Goal: Find specific fact: Find specific fact

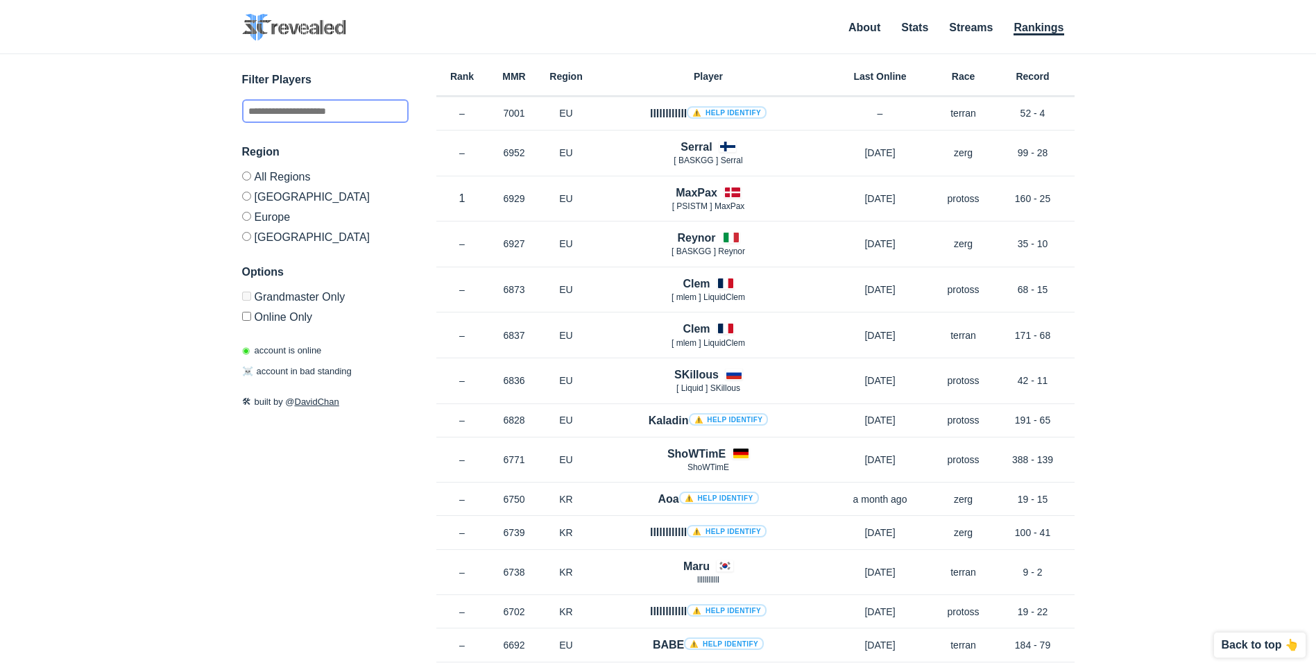
click at [319, 104] on input "text" at bounding box center [325, 111] width 167 height 24
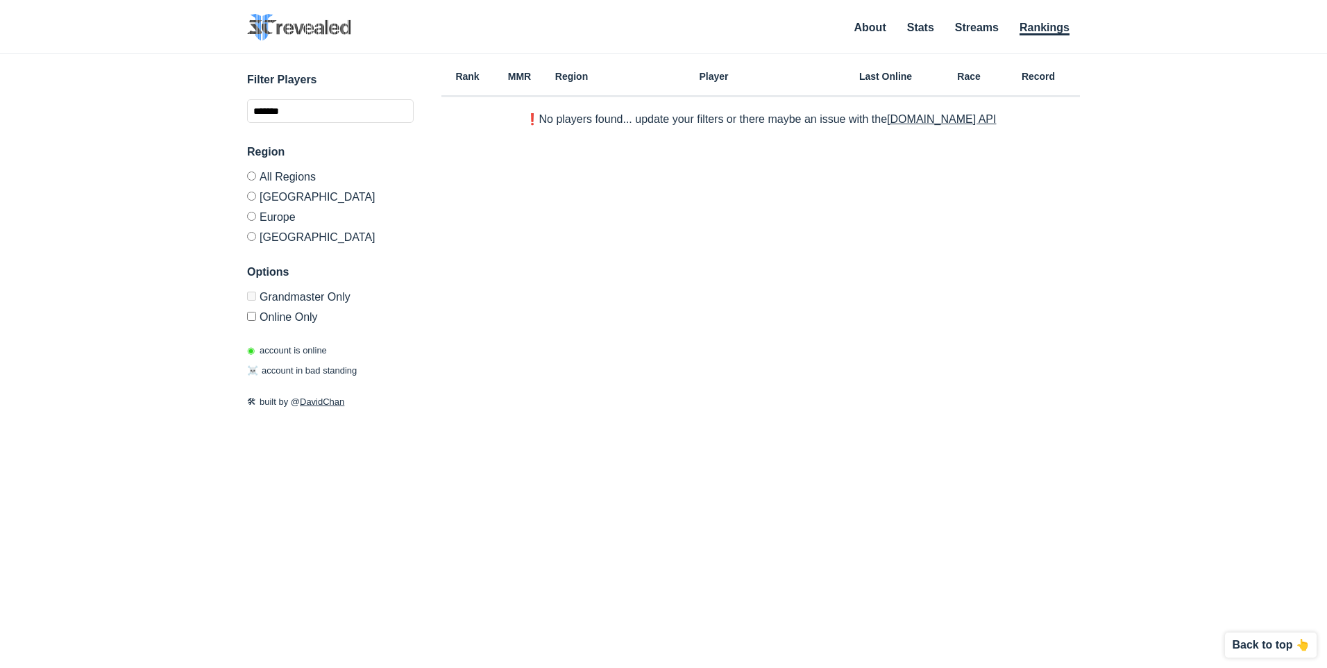
click at [278, 214] on label "Europe" at bounding box center [330, 216] width 167 height 20
click at [306, 114] on input "*******" at bounding box center [330, 111] width 167 height 24
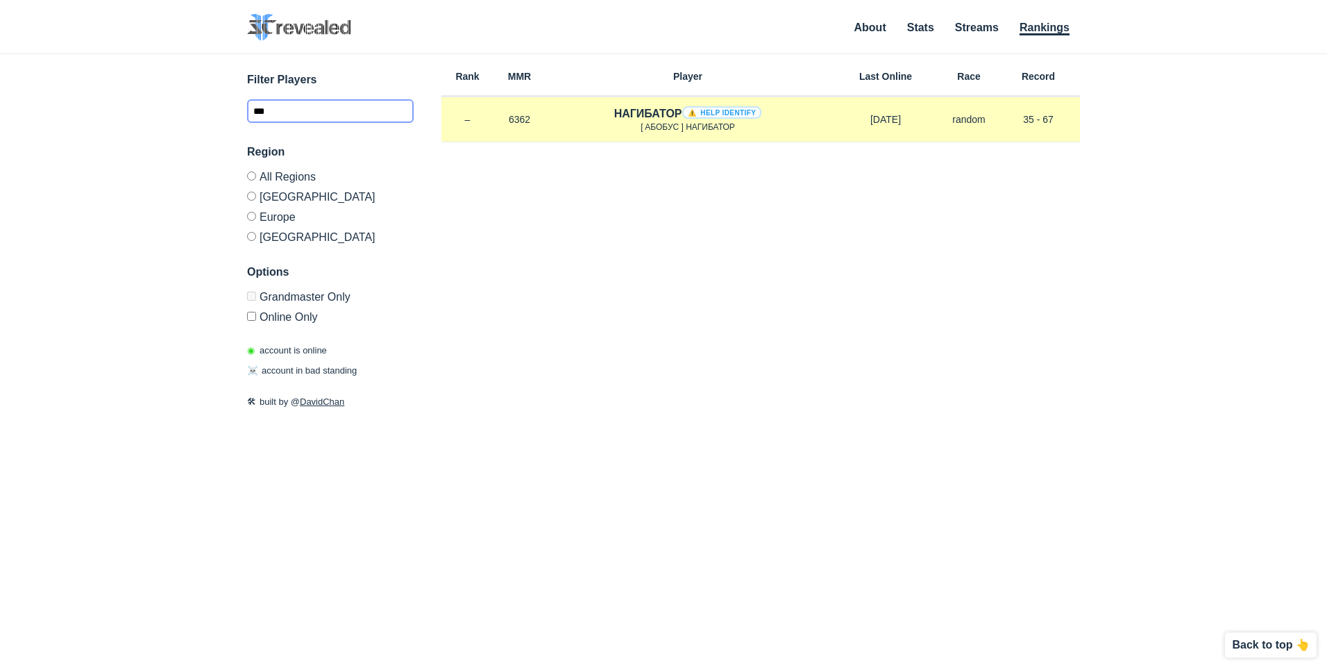
type input "***"
click at [666, 127] on span "[ AБОБУC ] НАГИБАТОР" at bounding box center [688, 127] width 94 height 10
drag, startPoint x: 666, startPoint y: 127, endPoint x: 648, endPoint y: 108, distance: 26.5
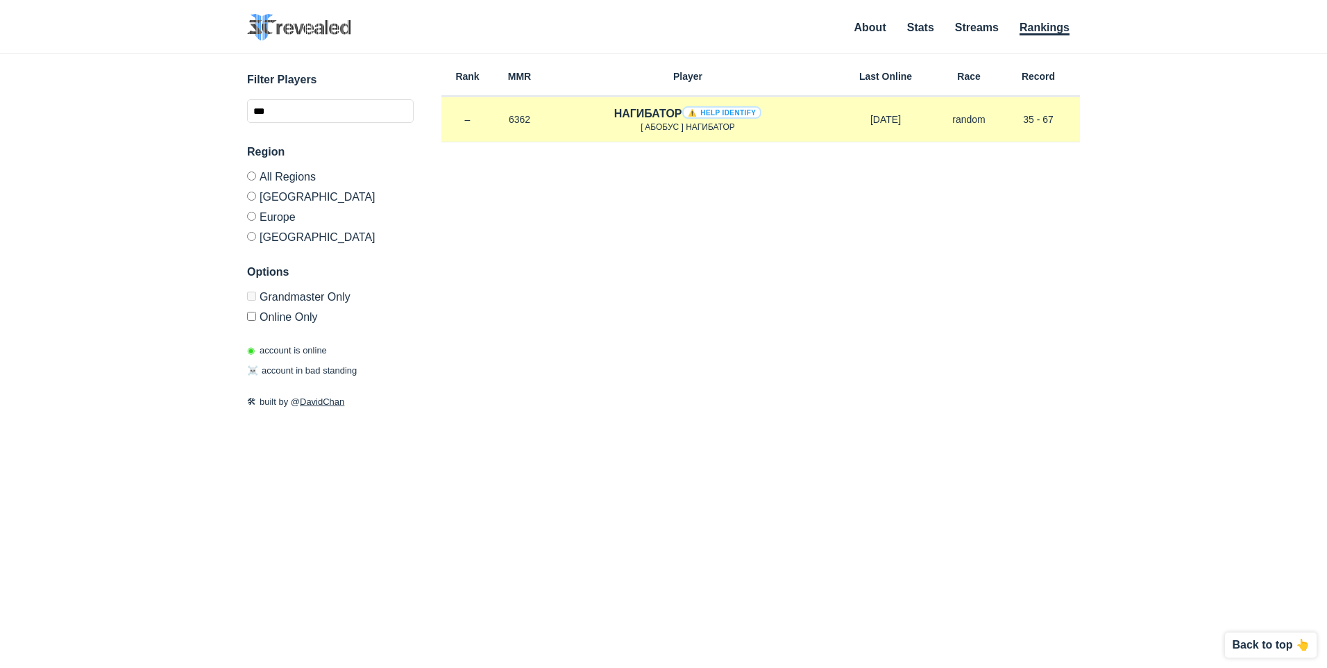
click at [648, 108] on h4 "НАГИБАТОР ⚠️ Help identify" at bounding box center [688, 113] width 148 height 16
drag, startPoint x: 648, startPoint y: 108, endPoint x: 637, endPoint y: 117, distance: 14.3
click at [637, 117] on h4 "НАГИБАТОР ⚠️ Help identify" at bounding box center [688, 113] width 148 height 16
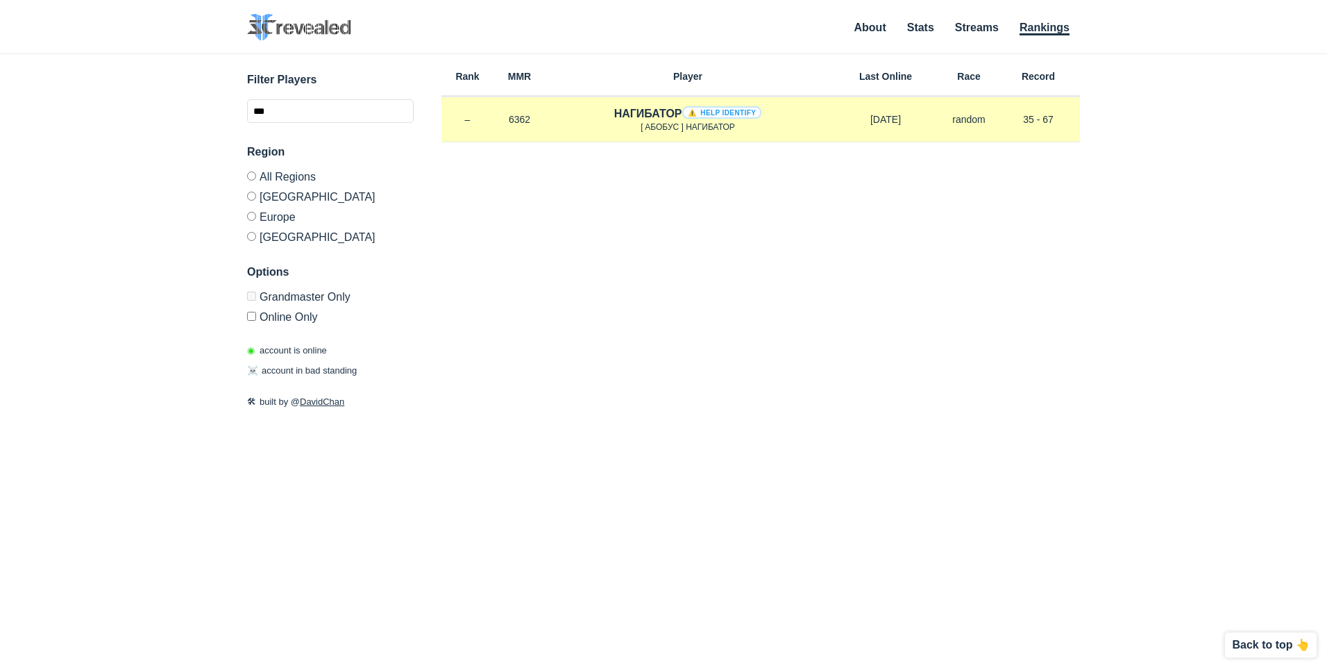
click at [610, 113] on div "НАГИБАТОР ⚠️ Help identify [ AБОБУC ] НАГИБАТОР" at bounding box center [687, 119] width 285 height 28
drag, startPoint x: 609, startPoint y: 113, endPoint x: 740, endPoint y: 128, distance: 131.3
click at [740, 128] on div "НАГИБАТОР ⚠️ Help identify [ AБОБУC ] НАГИБАТОР" at bounding box center [687, 119] width 285 height 28
drag, startPoint x: 740, startPoint y: 128, endPoint x: 668, endPoint y: 119, distance: 72.7
copy div "НАГИБАТОР ⚠️ Help identify [ AБОБУC ] НАГИБАТОР"
